Goal: Transaction & Acquisition: Purchase product/service

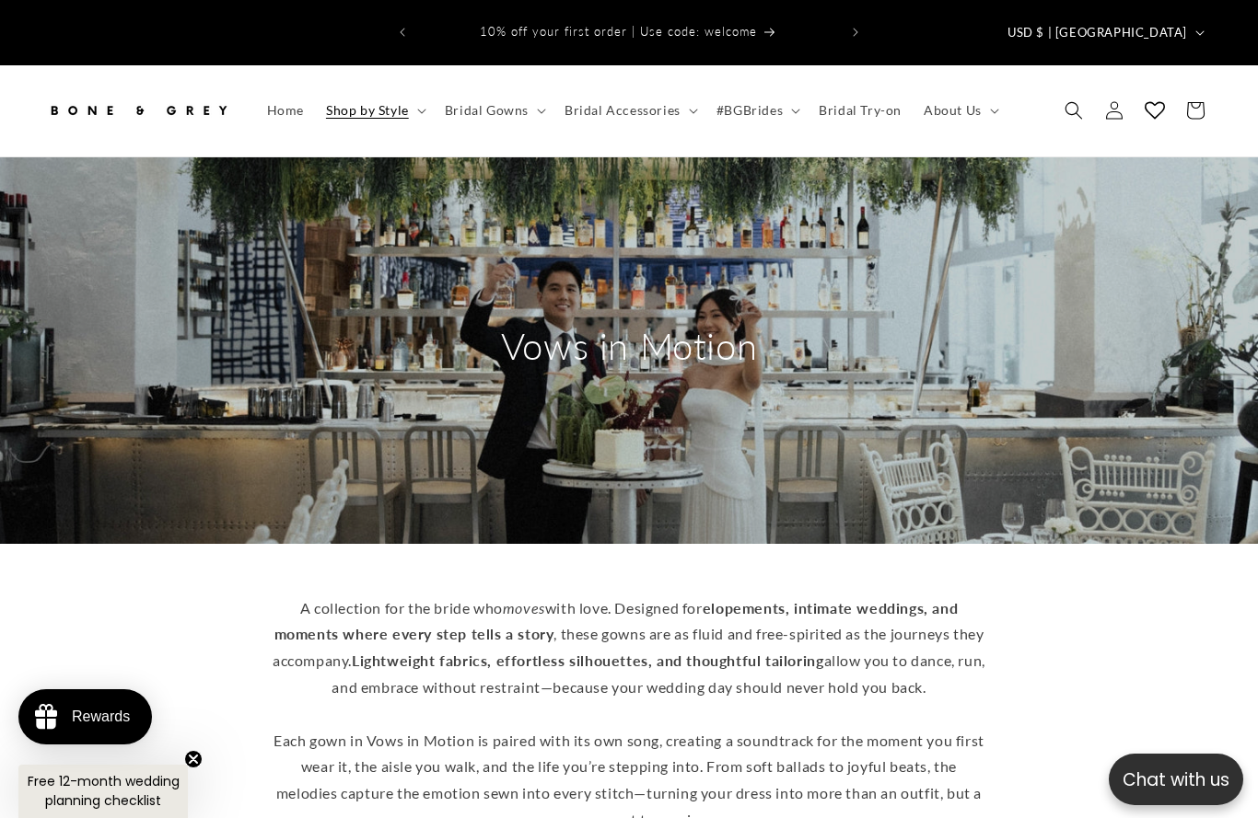
click at [516, 102] on span "Bridal Gowns" at bounding box center [487, 110] width 84 height 17
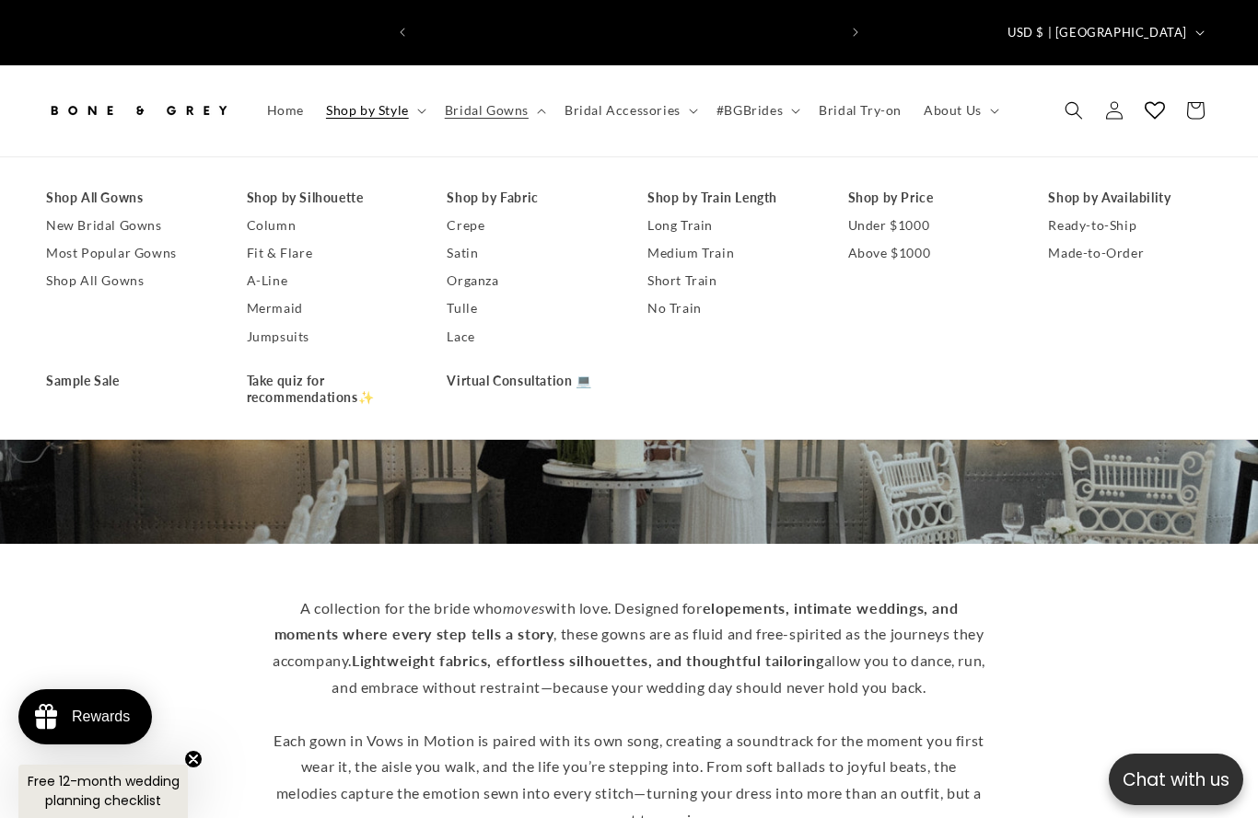
scroll to position [0, 420]
click at [129, 267] on link "Shop All Gowns" at bounding box center [128, 281] width 164 height 28
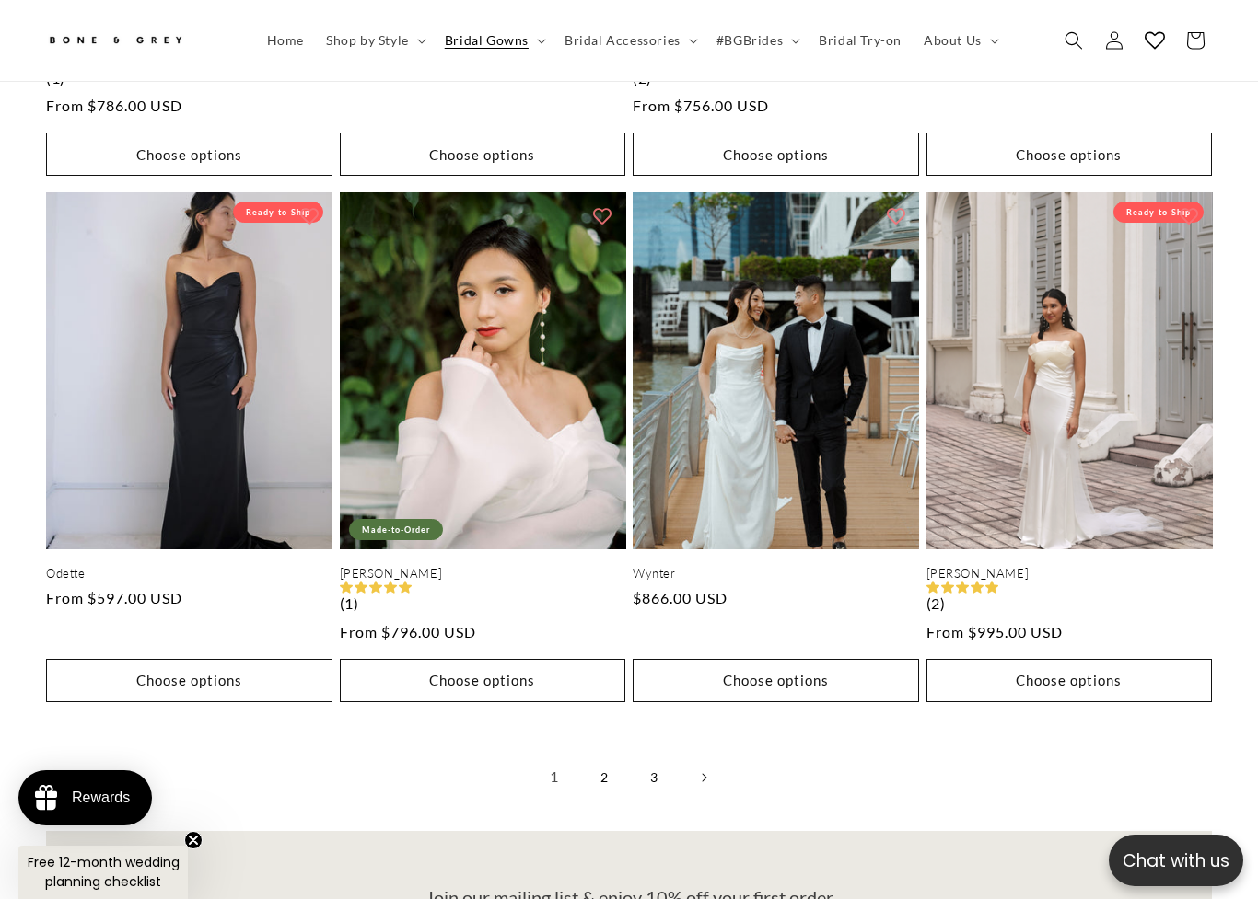
scroll to position [0, 420]
click at [721, 758] on link "Next page" at bounding box center [703, 778] width 41 height 41
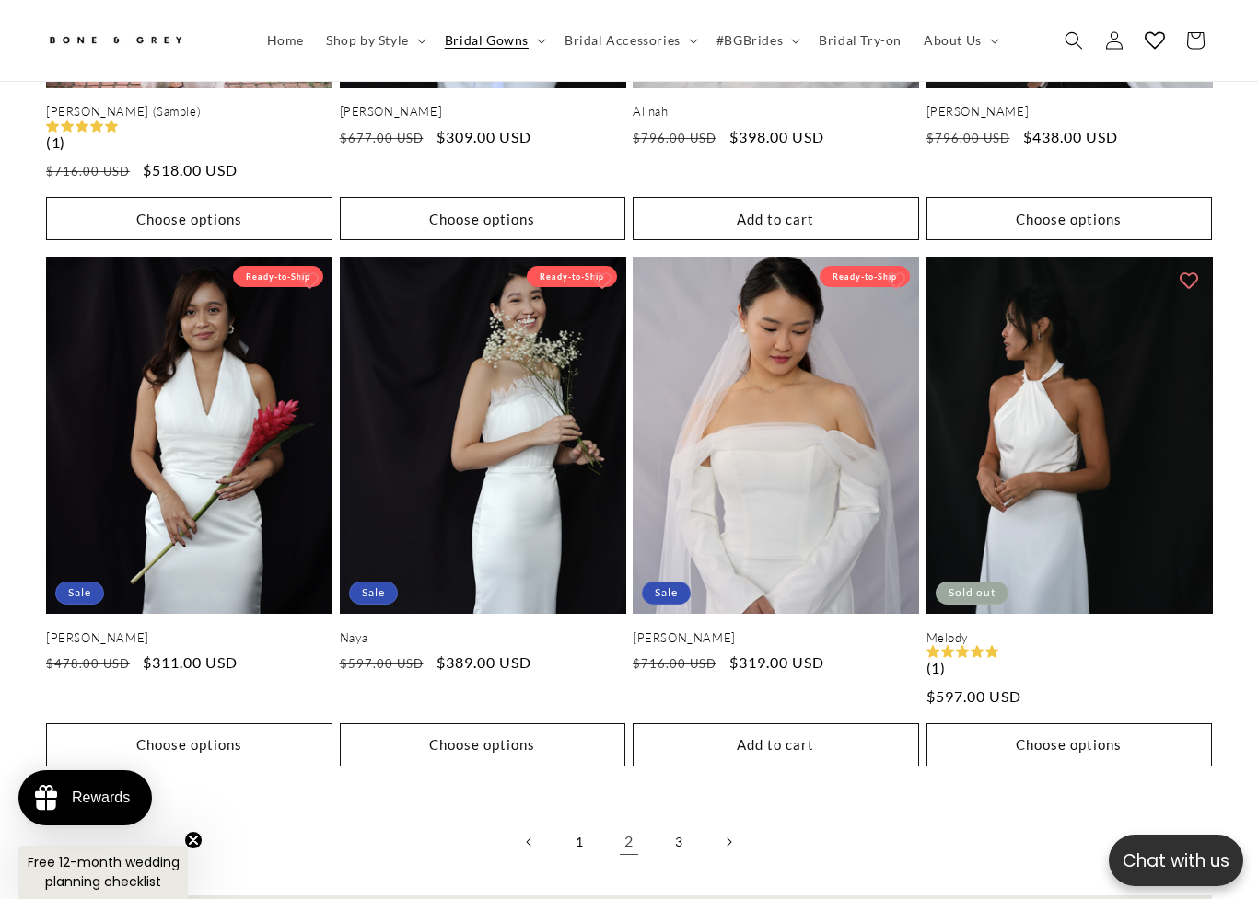
scroll to position [4125, 0]
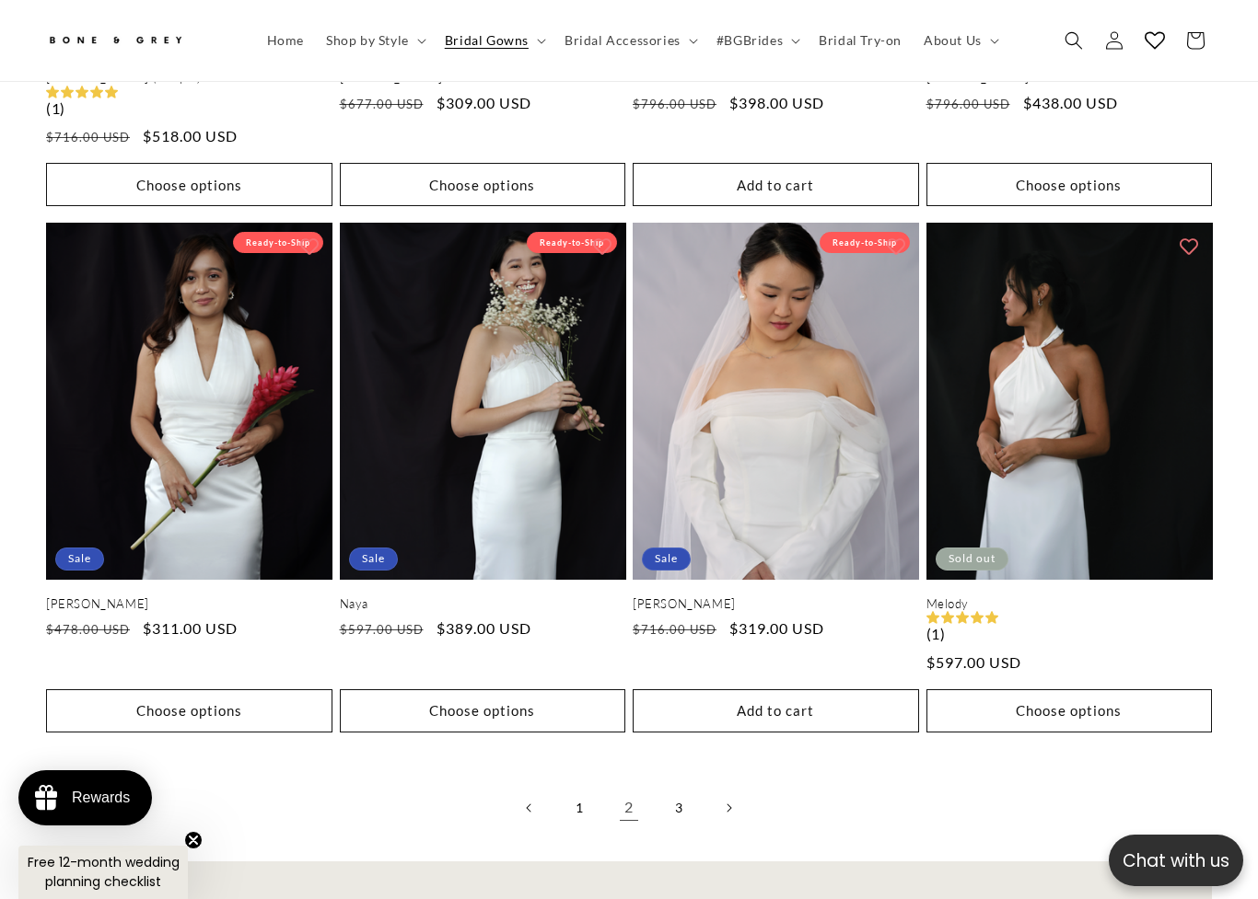
click at [680, 788] on link "3" at bounding box center [678, 808] width 41 height 41
